Goal: Task Accomplishment & Management: Manage account settings

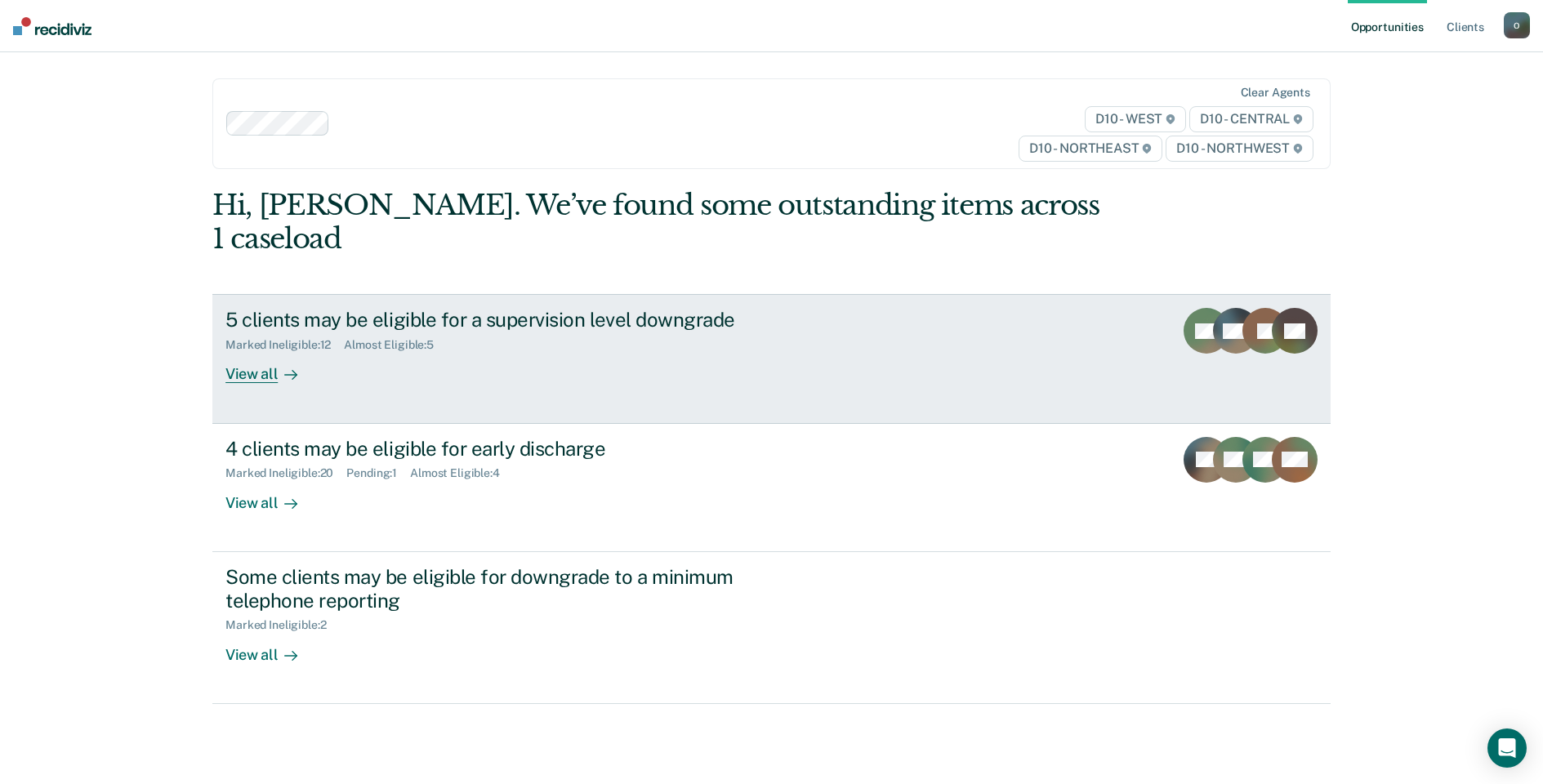
click at [410, 307] on div "5 clients may be eligible for a supervision level downgrade" at bounding box center [512, 319] width 573 height 23
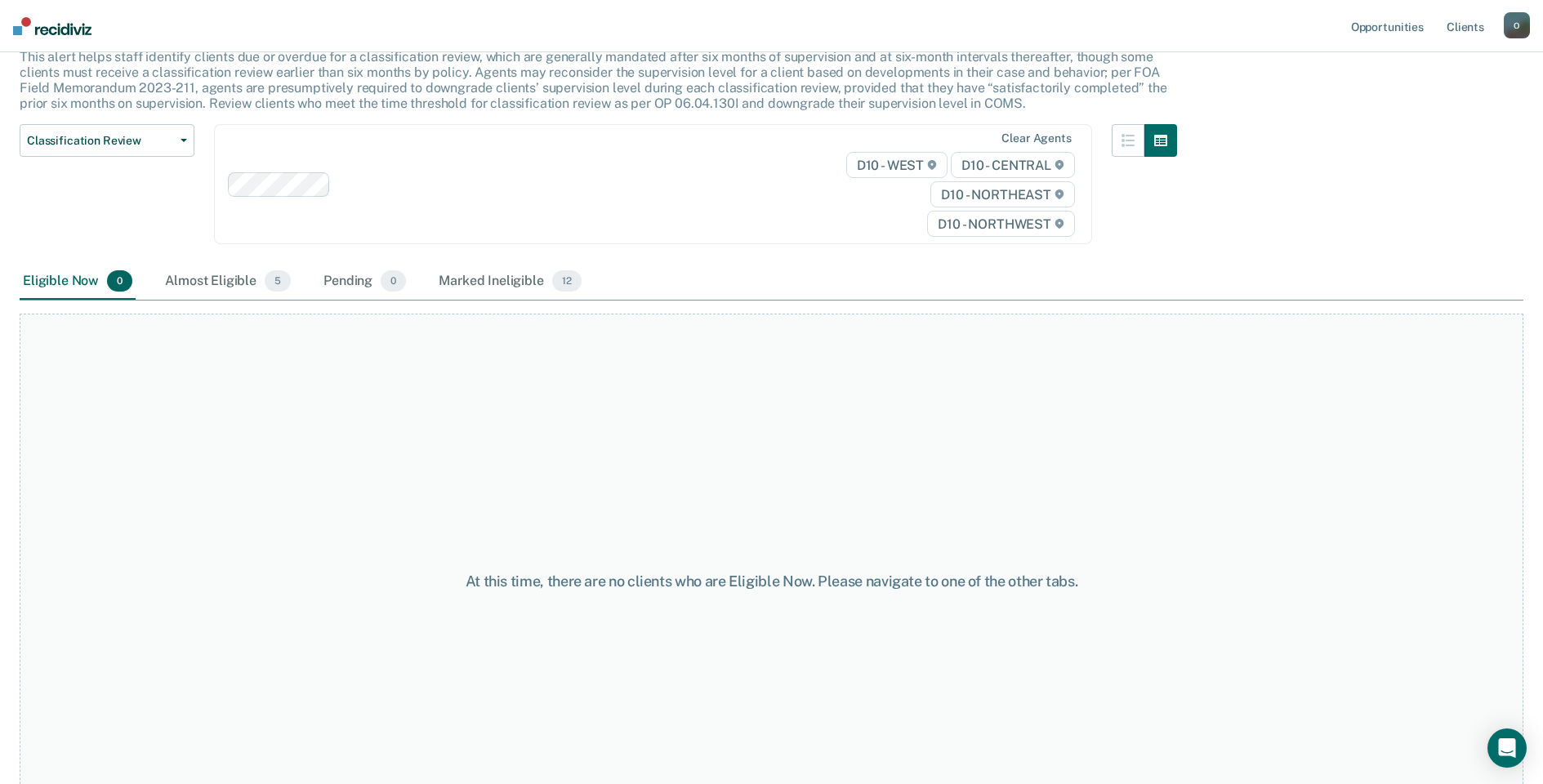
scroll to position [13, 0]
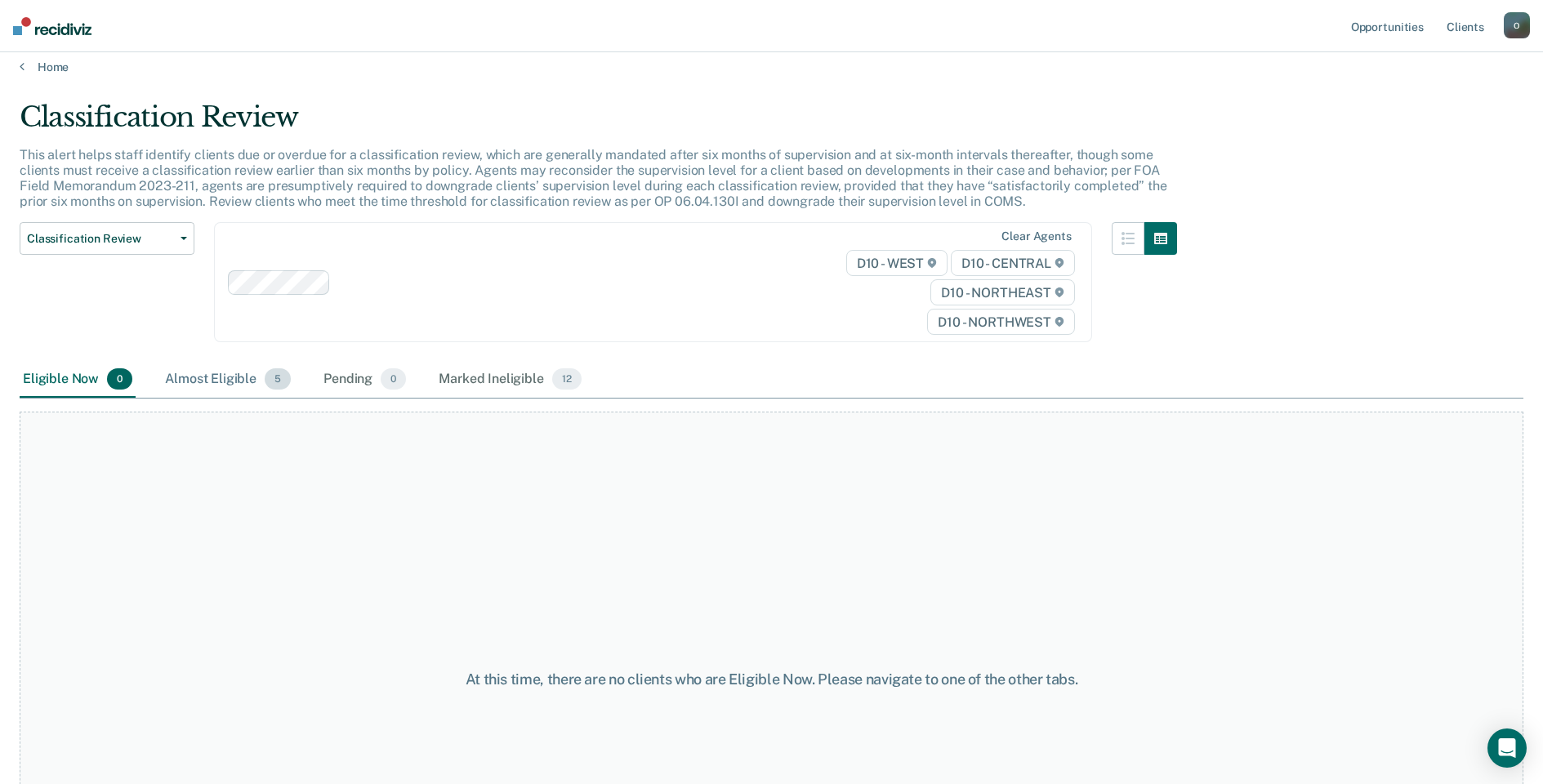
click at [196, 393] on div "Almost Eligible 5" at bounding box center [228, 379] width 132 height 36
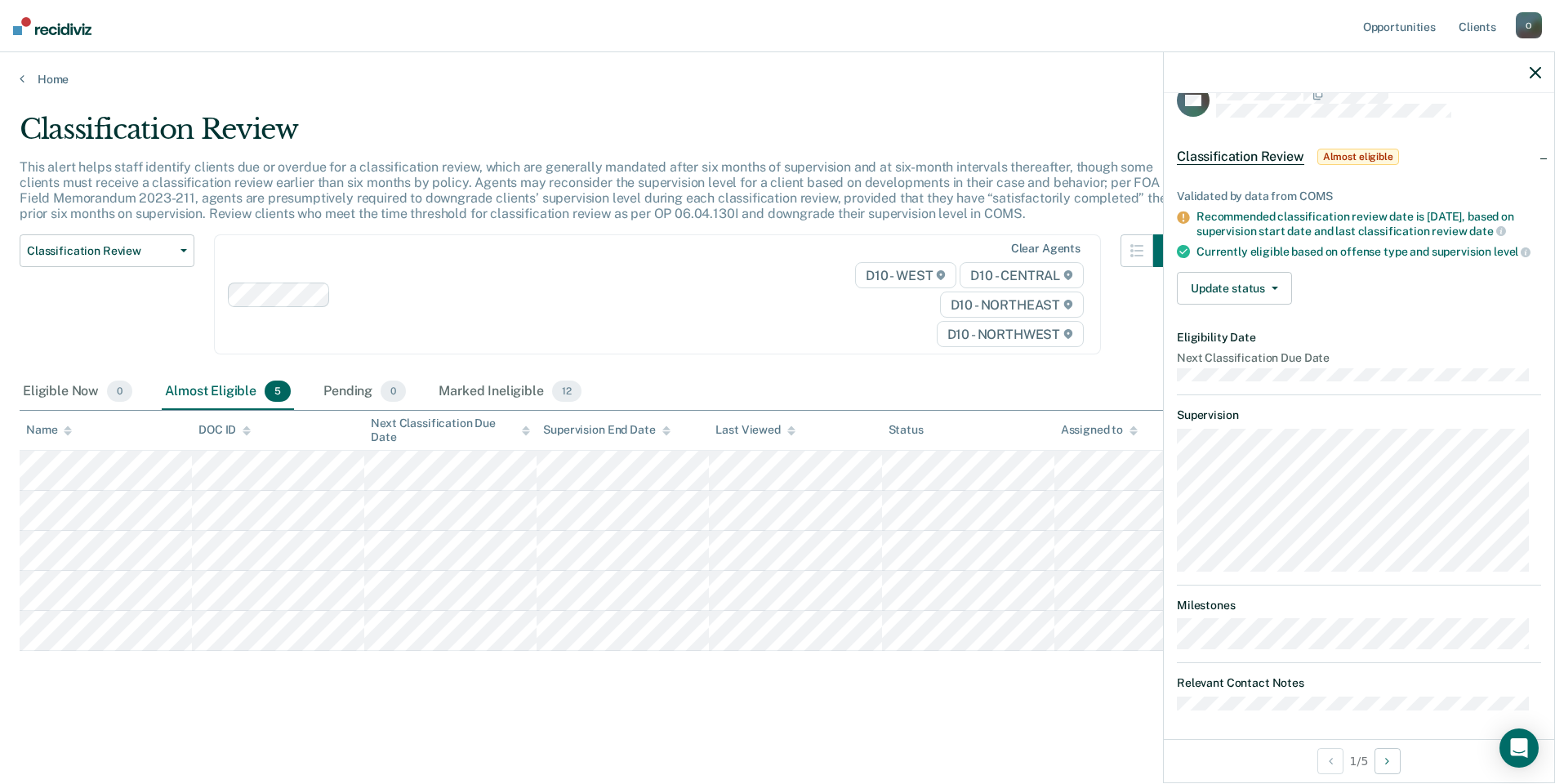
scroll to position [45, 0]
click at [1242, 292] on button "Update status" at bounding box center [1235, 284] width 115 height 33
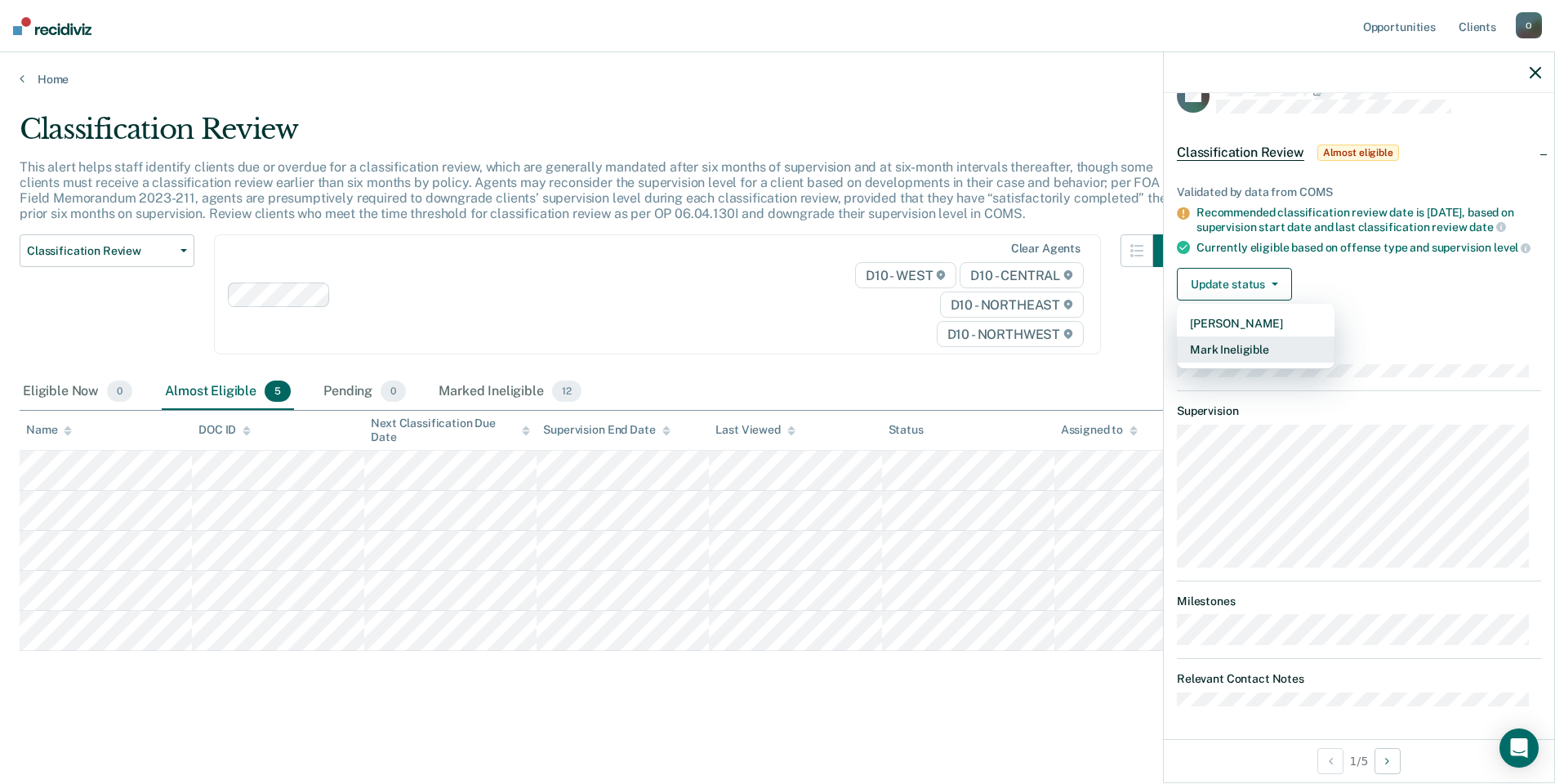
click at [1221, 352] on button "Mark Ineligible" at bounding box center [1256, 349] width 158 height 26
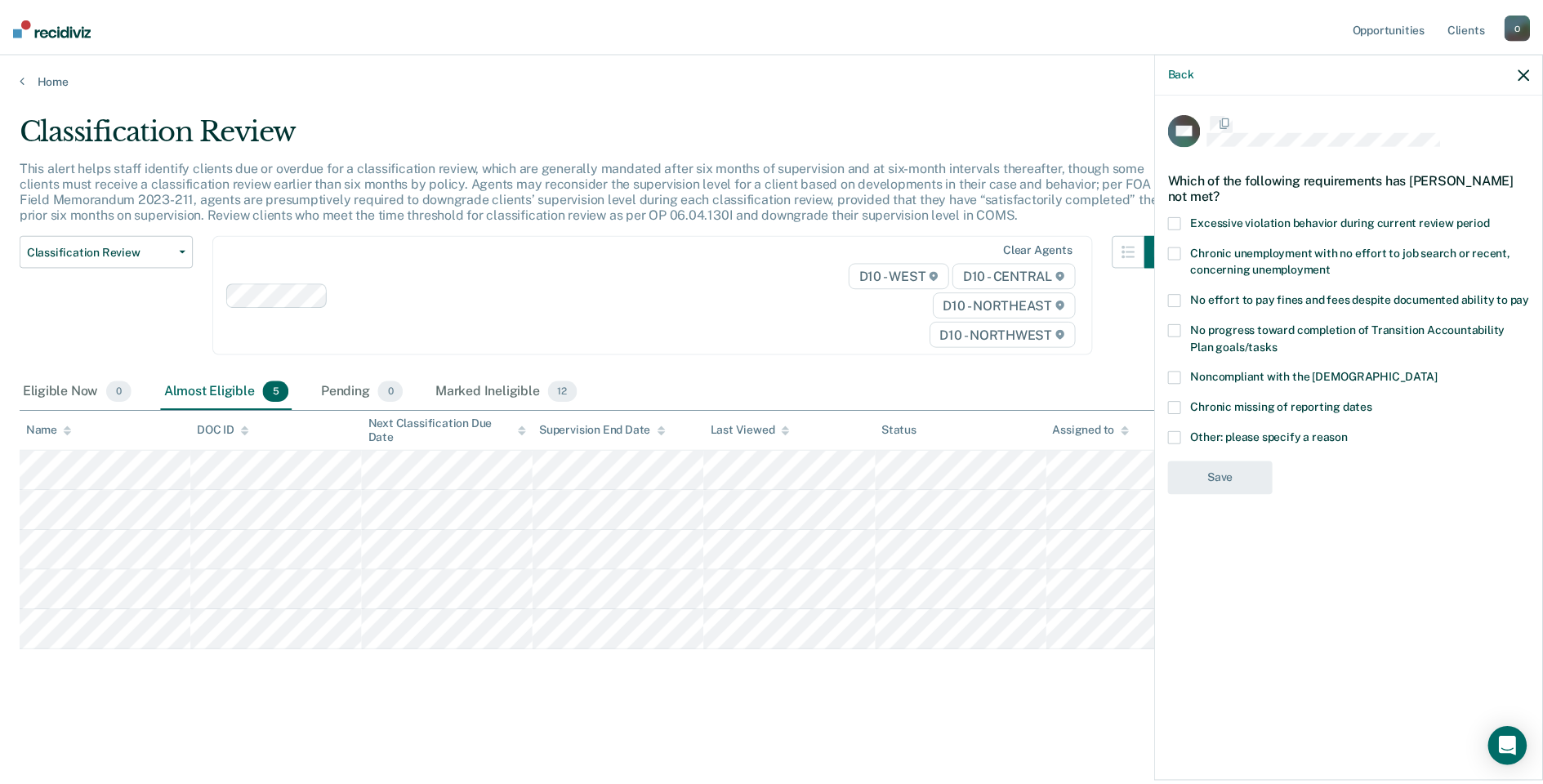
scroll to position [0, 0]
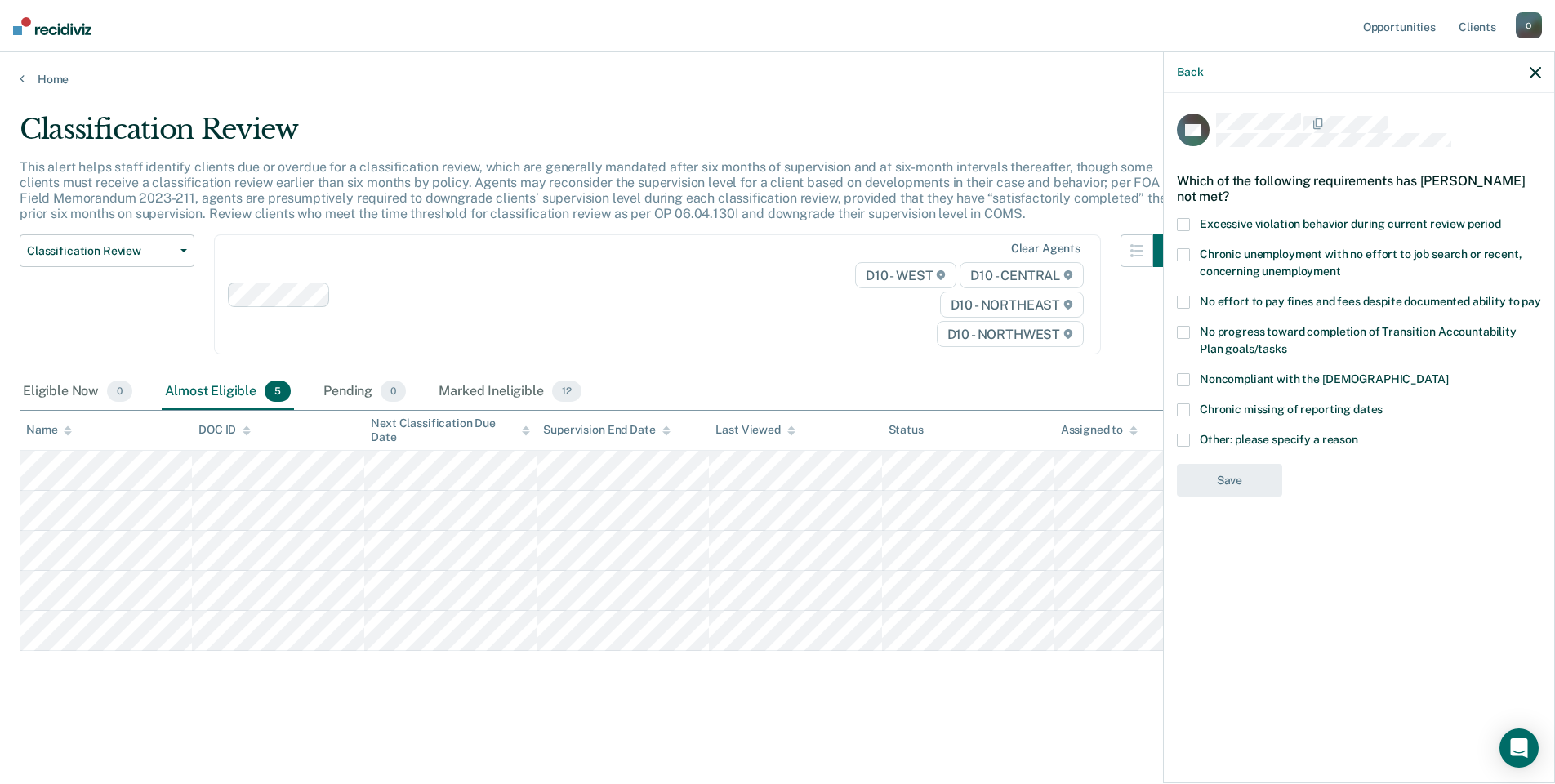
click at [1191, 435] on label "Other: please specify a reason" at bounding box center [1359, 443] width 364 height 18
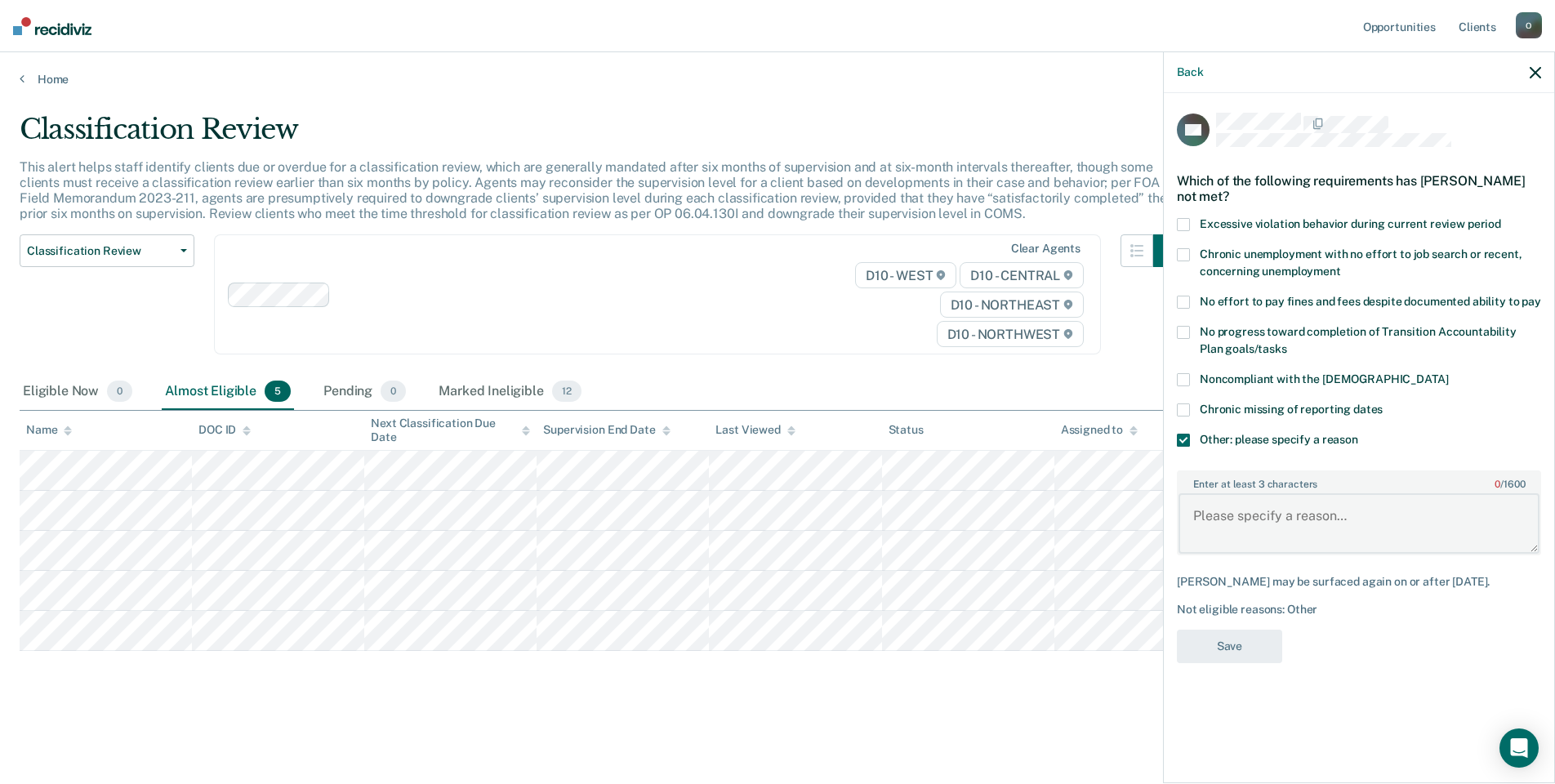
click at [1352, 545] on textarea "Enter at least 3 characters 0 / 1600" at bounding box center [1358, 523] width 361 height 60
type textarea "eligible for early discharge next month"
click at [1253, 646] on button "Save" at bounding box center [1230, 646] width 105 height 33
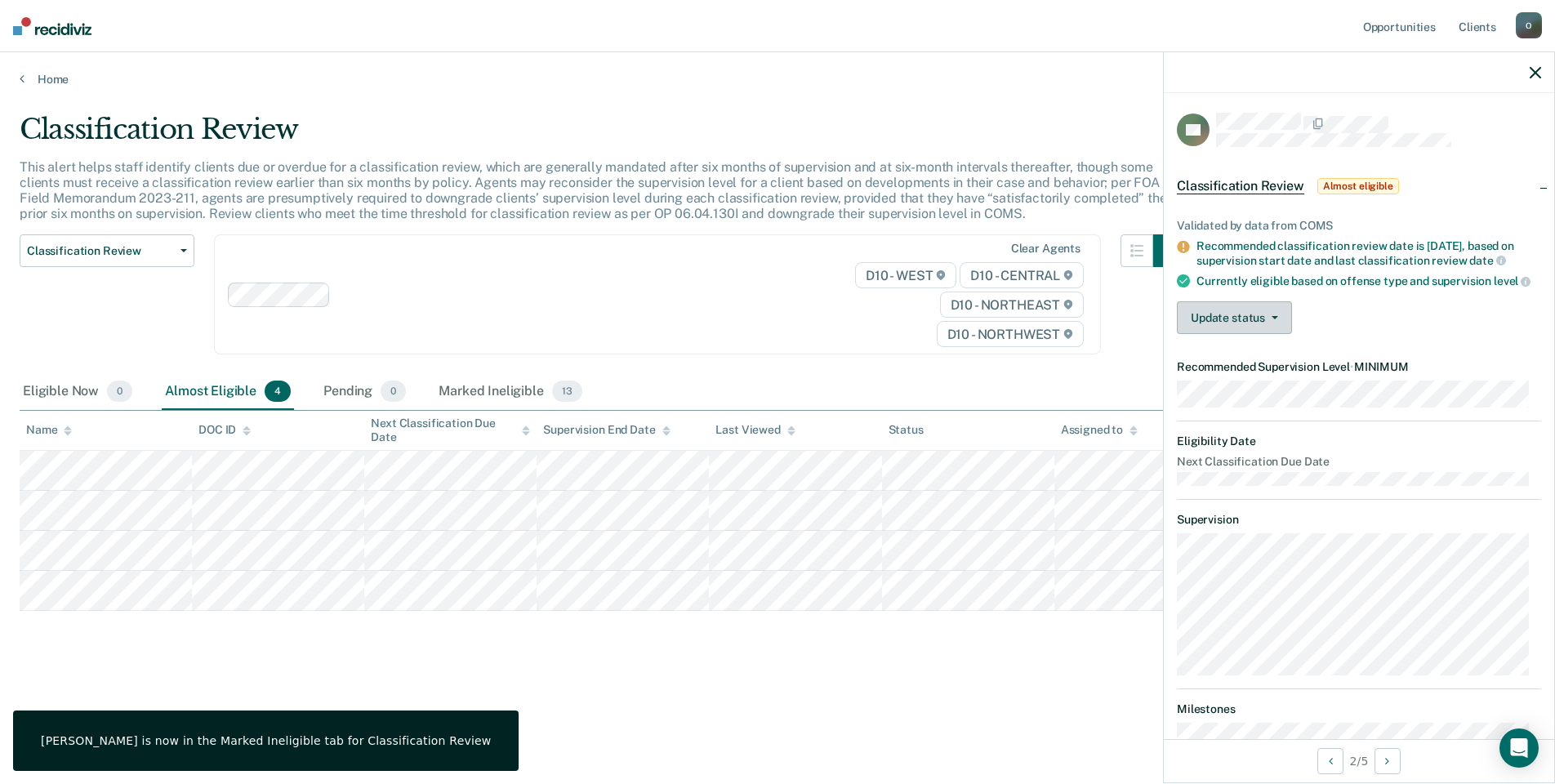
click at [1227, 330] on button "Update status" at bounding box center [1235, 318] width 115 height 33
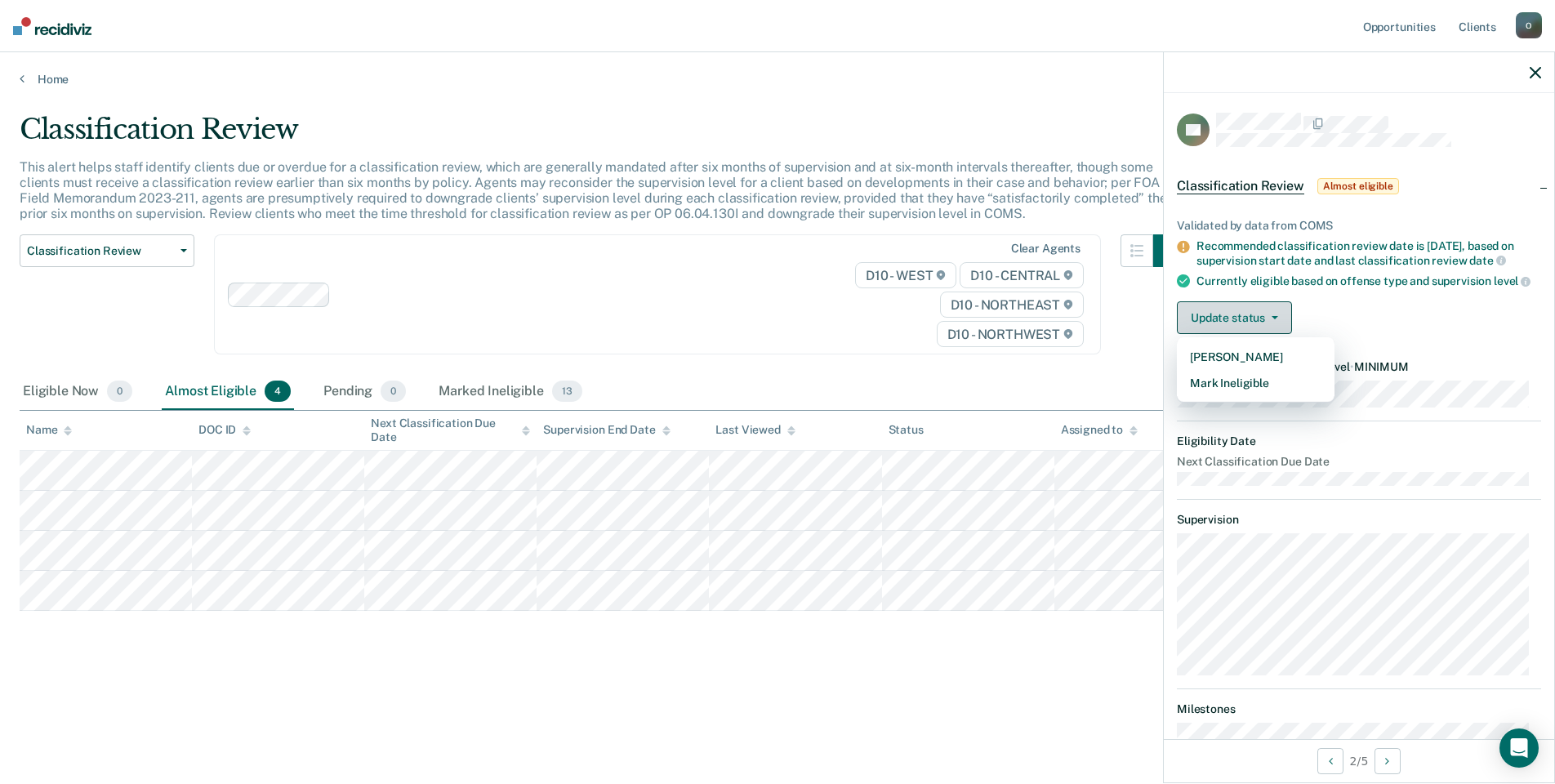
click at [1260, 329] on button "Update status" at bounding box center [1235, 318] width 115 height 33
click at [1260, 328] on button "Update status" at bounding box center [1235, 318] width 115 height 33
click at [1262, 389] on button "Mark Ineligible" at bounding box center [1256, 382] width 158 height 26
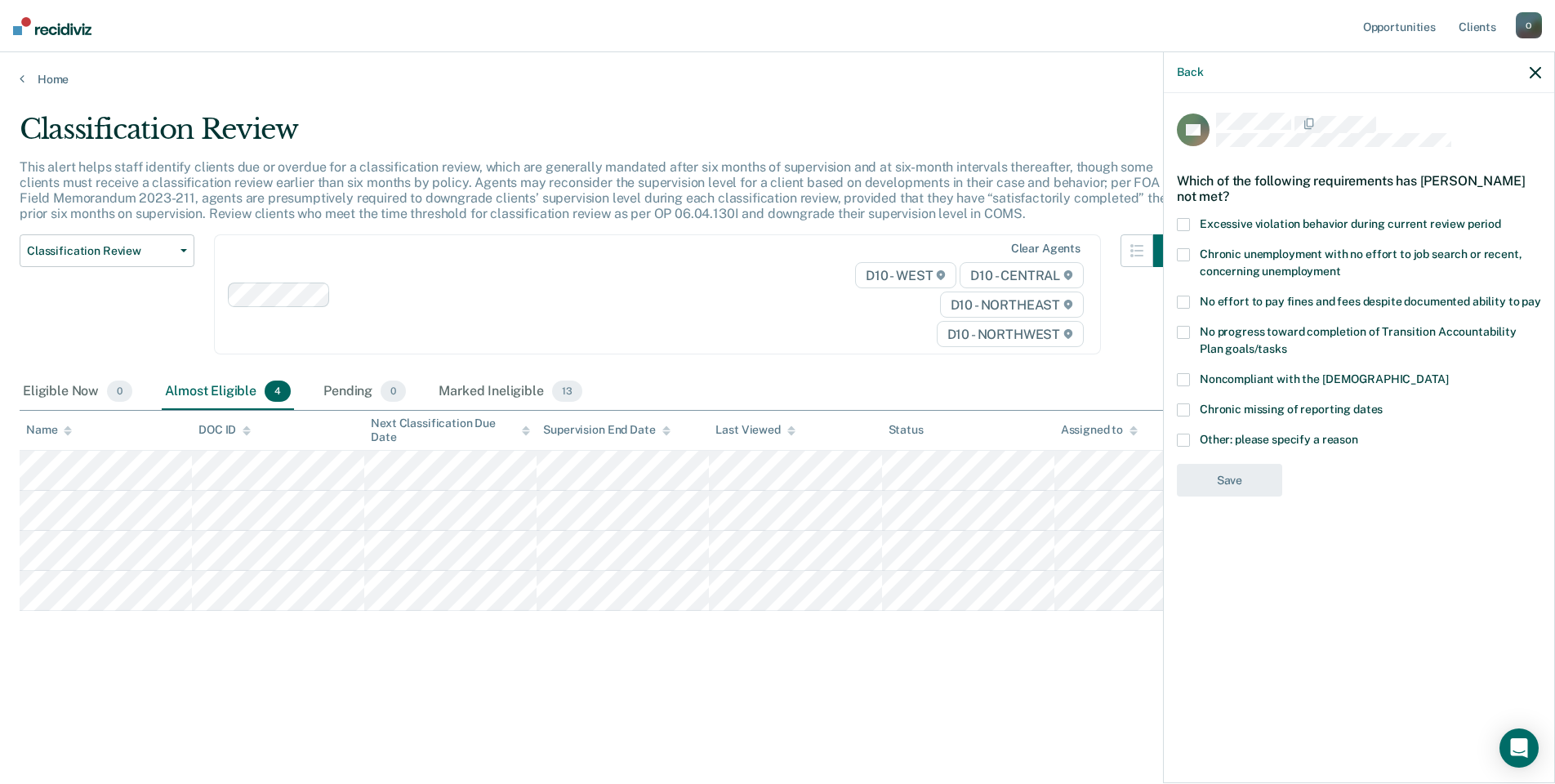
click at [1190, 339] on label "No progress toward completion of Transition Accountability Plan goals/tasks" at bounding box center [1359, 342] width 364 height 34
click at [1253, 540] on button "Save" at bounding box center [1230, 548] width 105 height 33
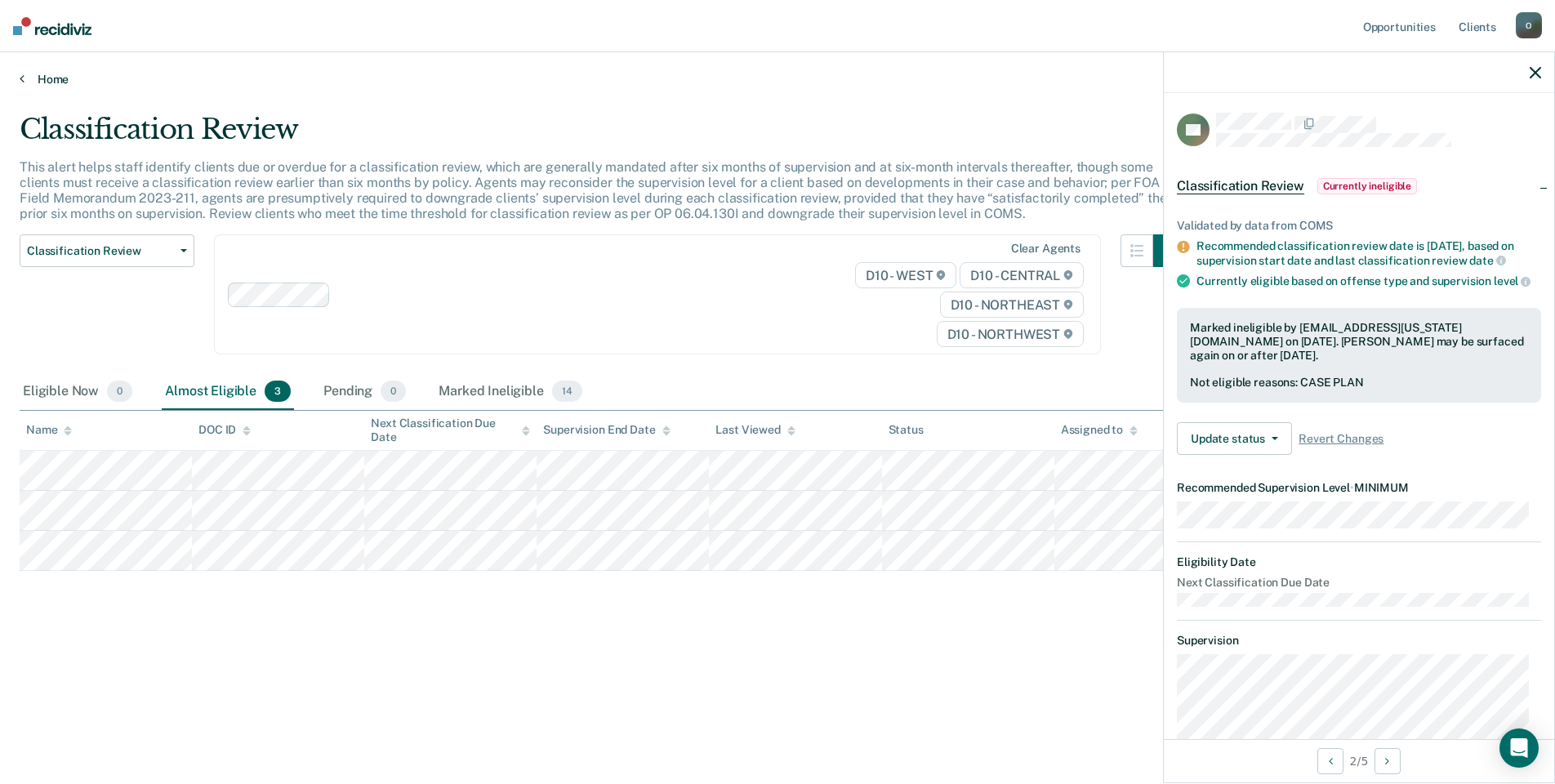
click at [38, 79] on link "Home" at bounding box center [778, 79] width 1516 height 15
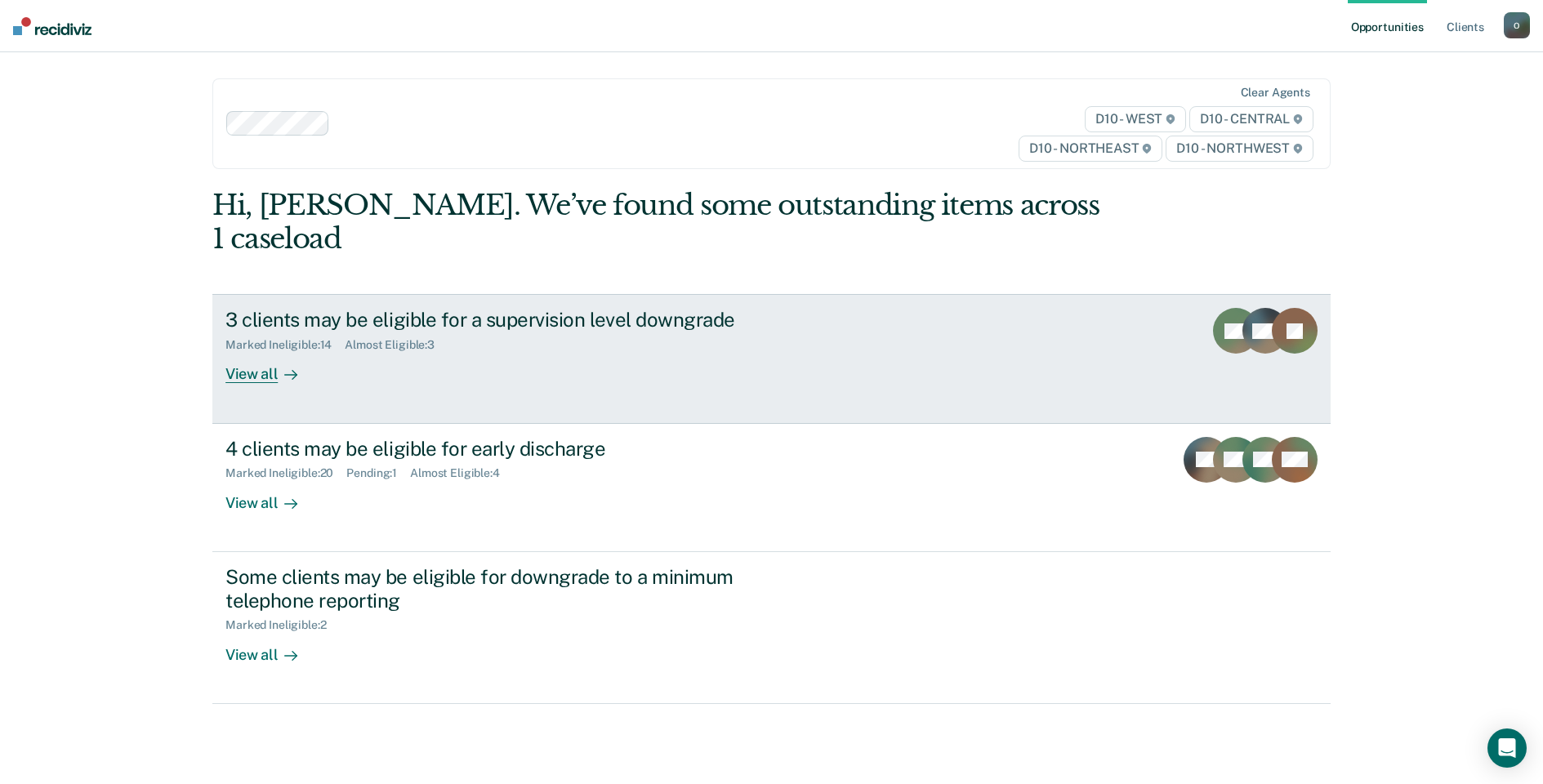
click at [862, 358] on link "3 clients may be eligible for a supervision level downgrade Marked Ineligible :…" at bounding box center [771, 358] width 1118 height 129
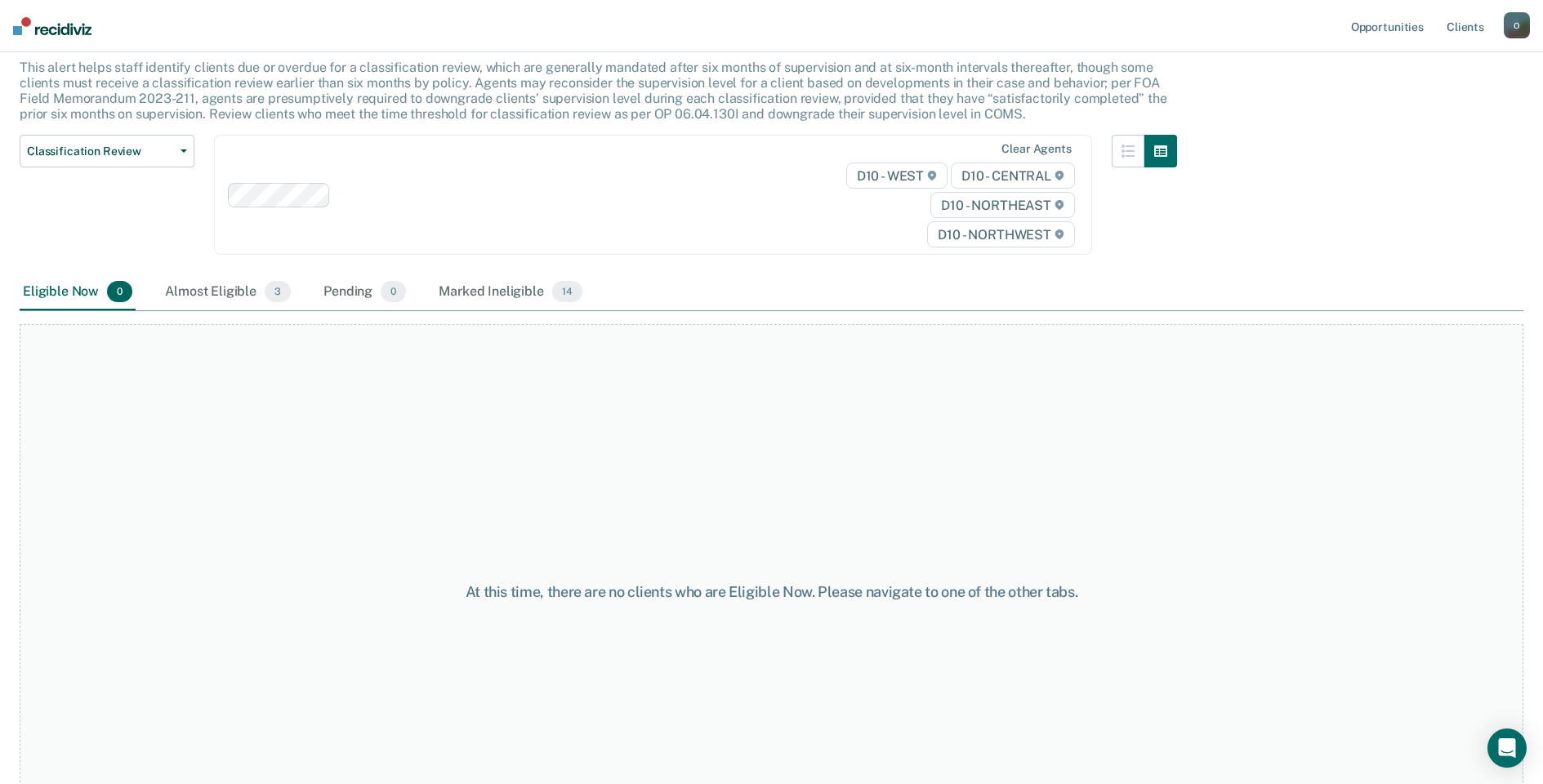
scroll to position [175, 0]
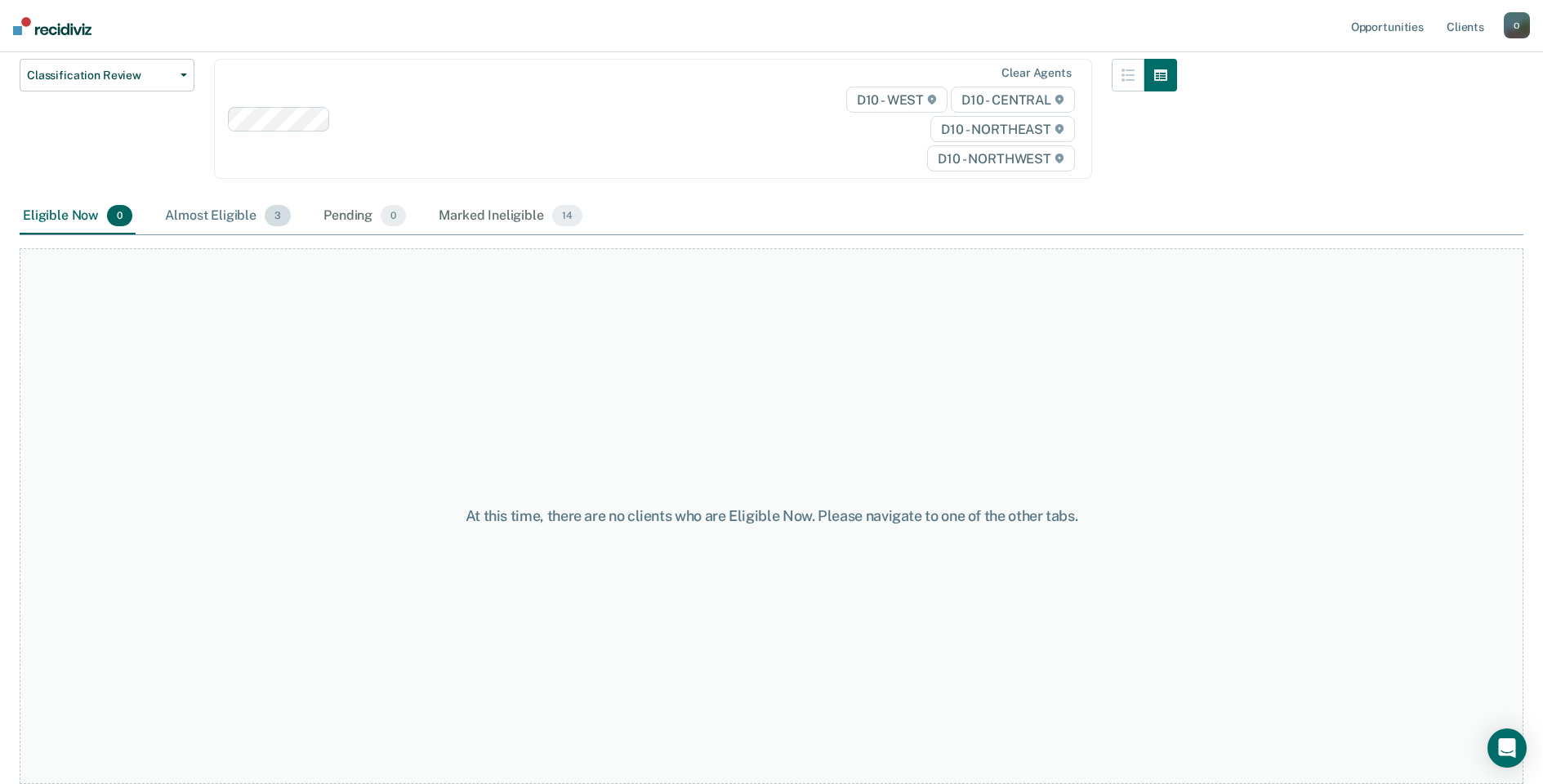
click at [213, 217] on div "Almost Eligible 3" at bounding box center [228, 216] width 132 height 36
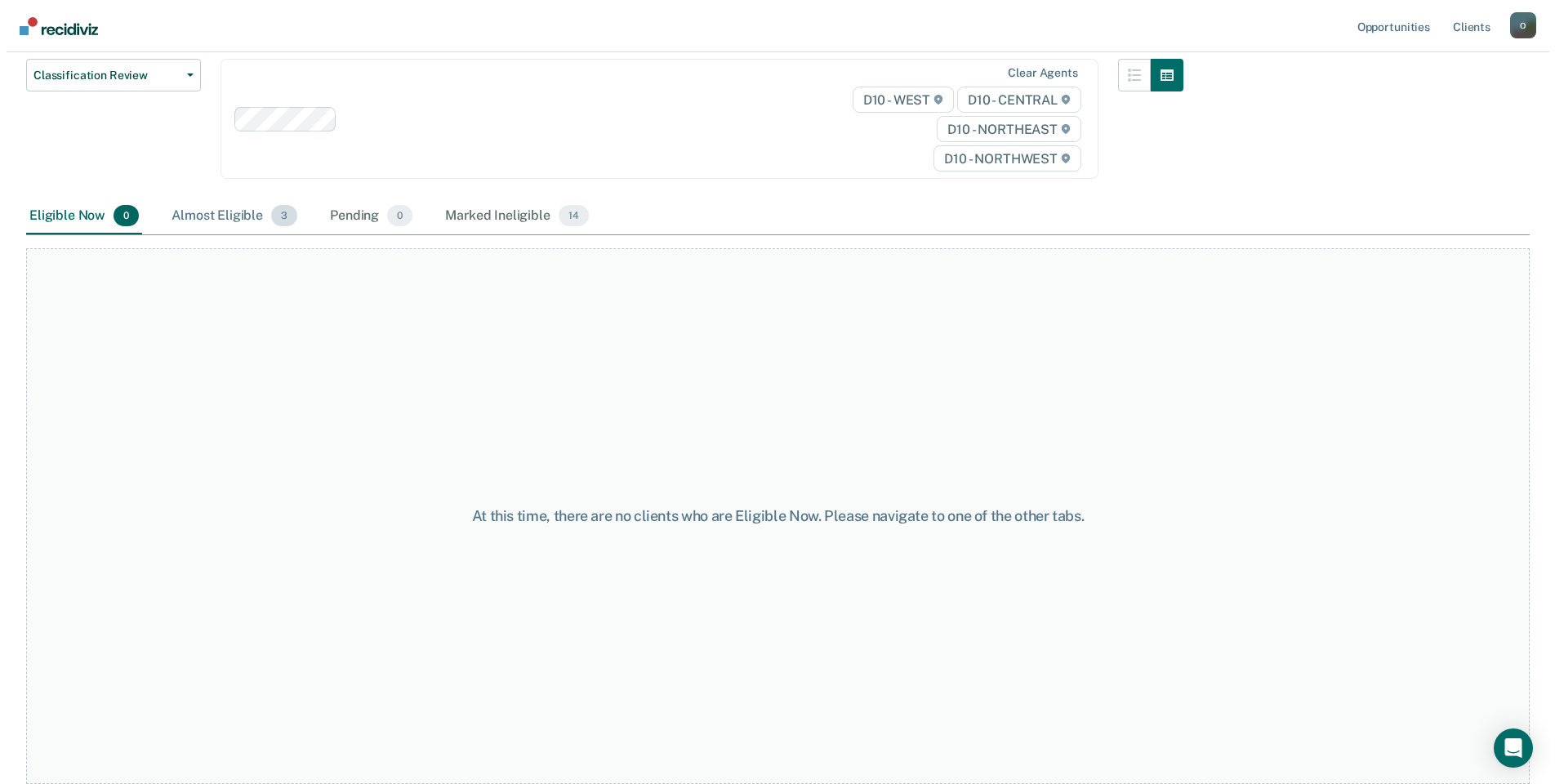
scroll to position [0, 0]
